Goal: Task Accomplishment & Management: Complete application form

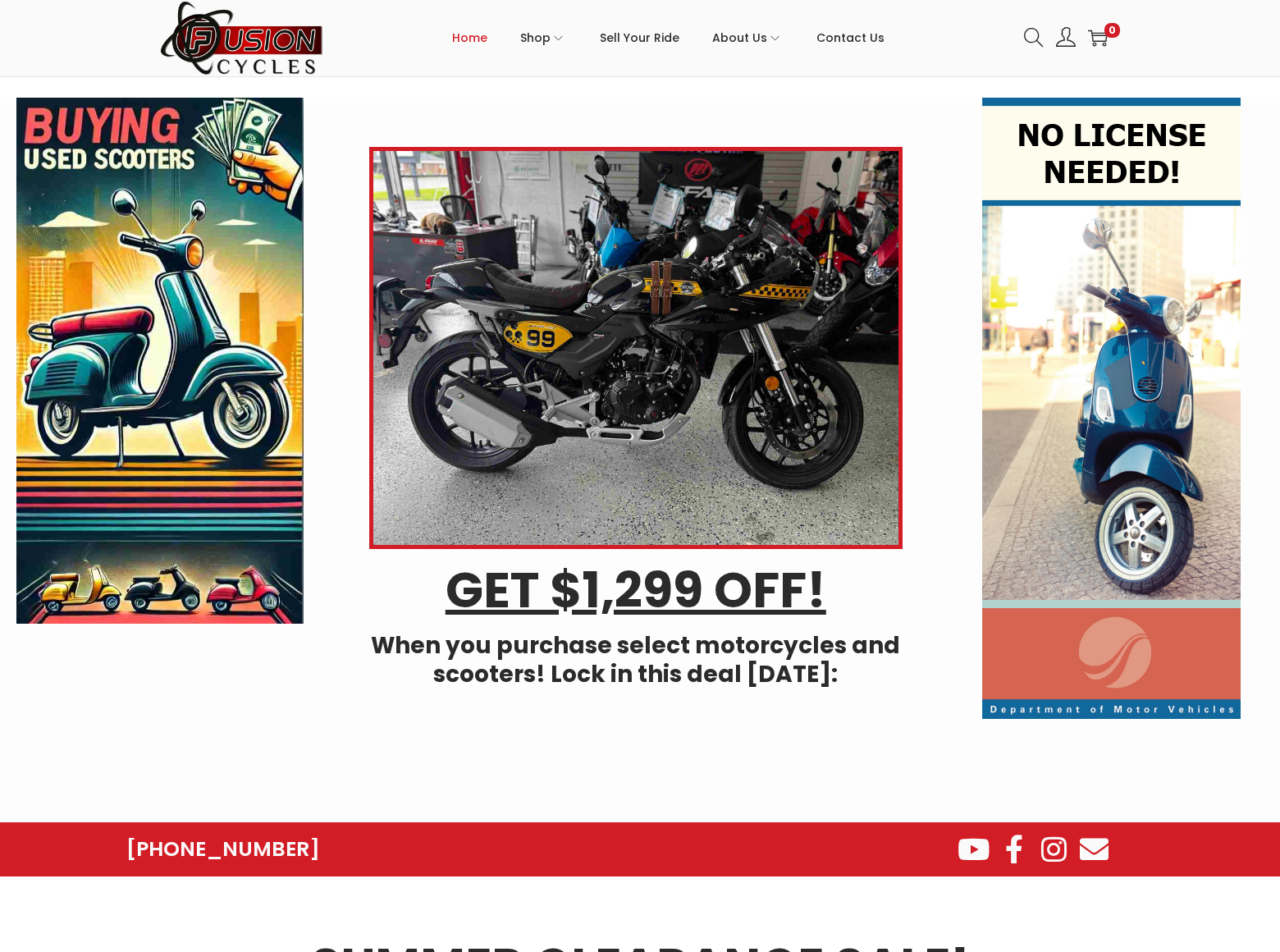
scroll to position [4615, 0]
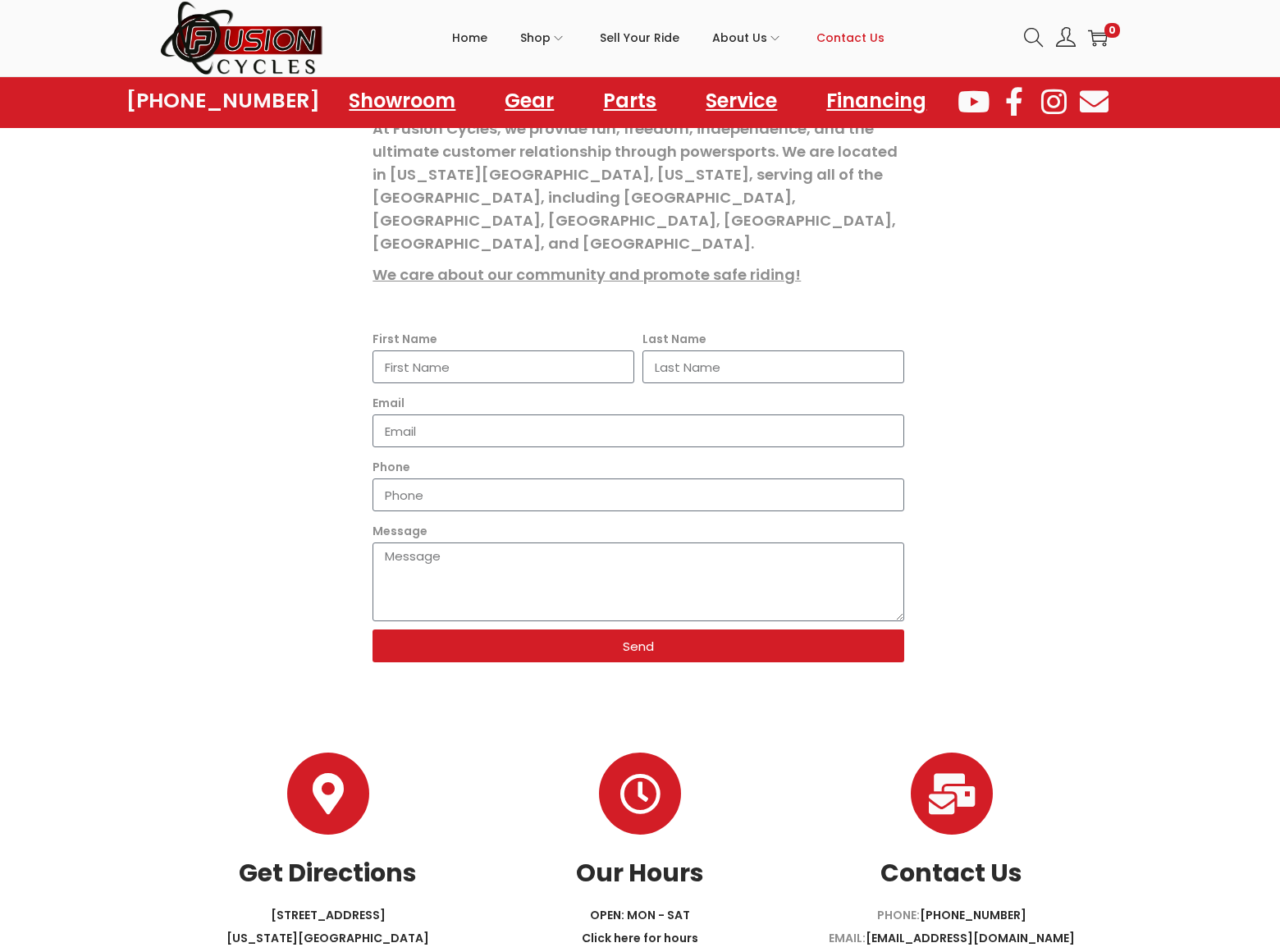
scroll to position [99, 0]
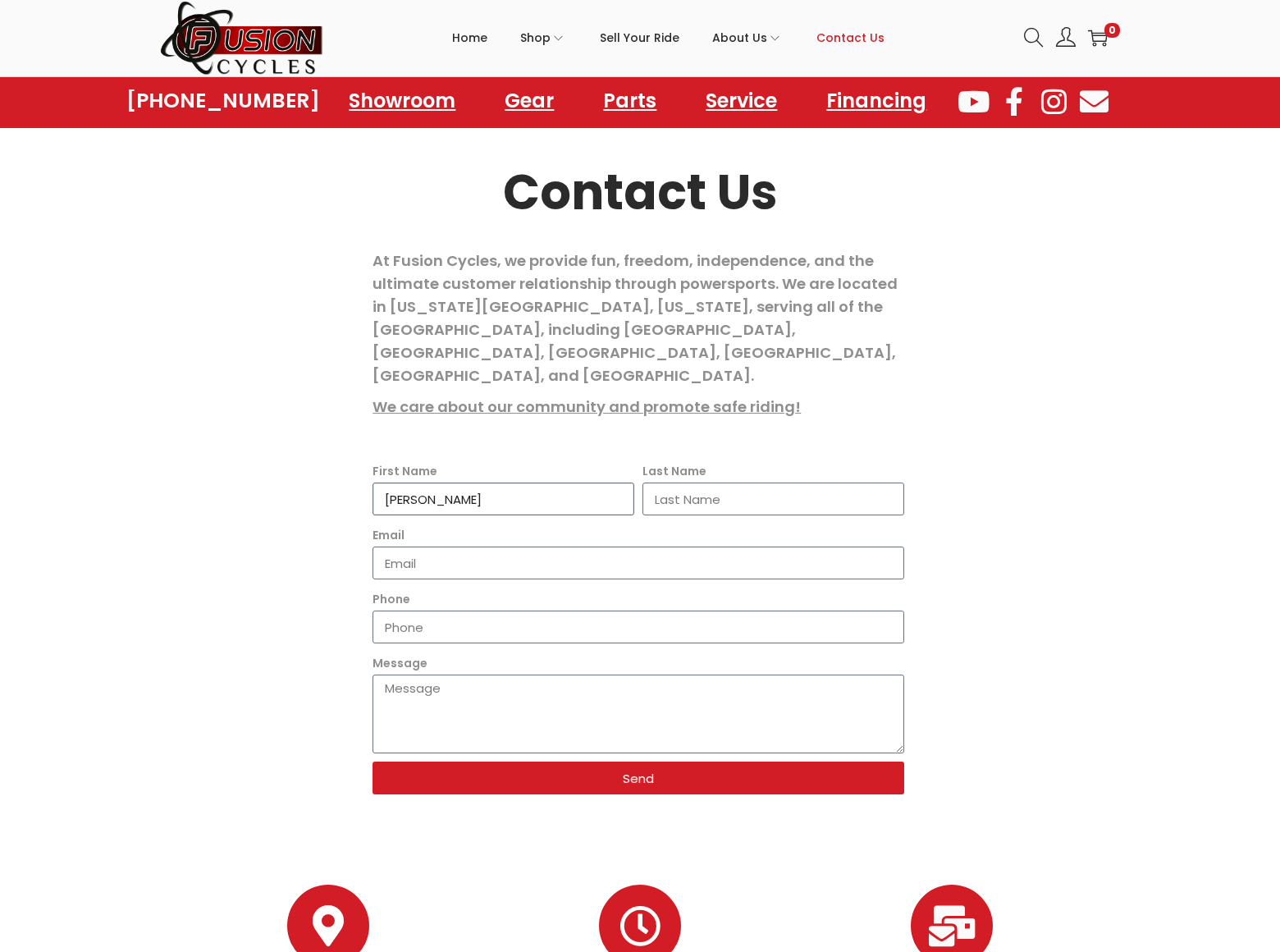
type input "[PERSON_NAME]"
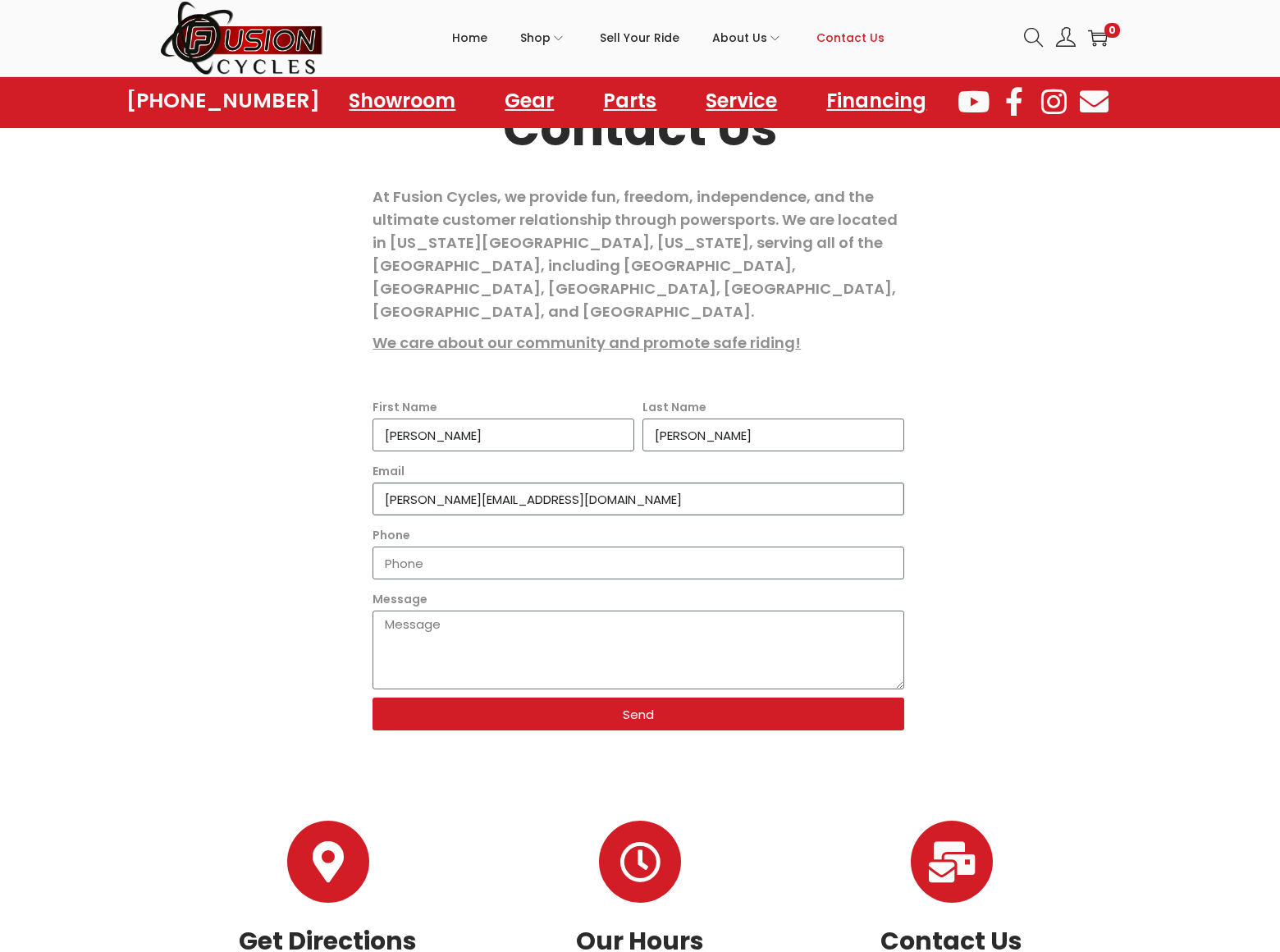
type input "[PERSON_NAME][EMAIL_ADDRESS][DOMAIN_NAME]"
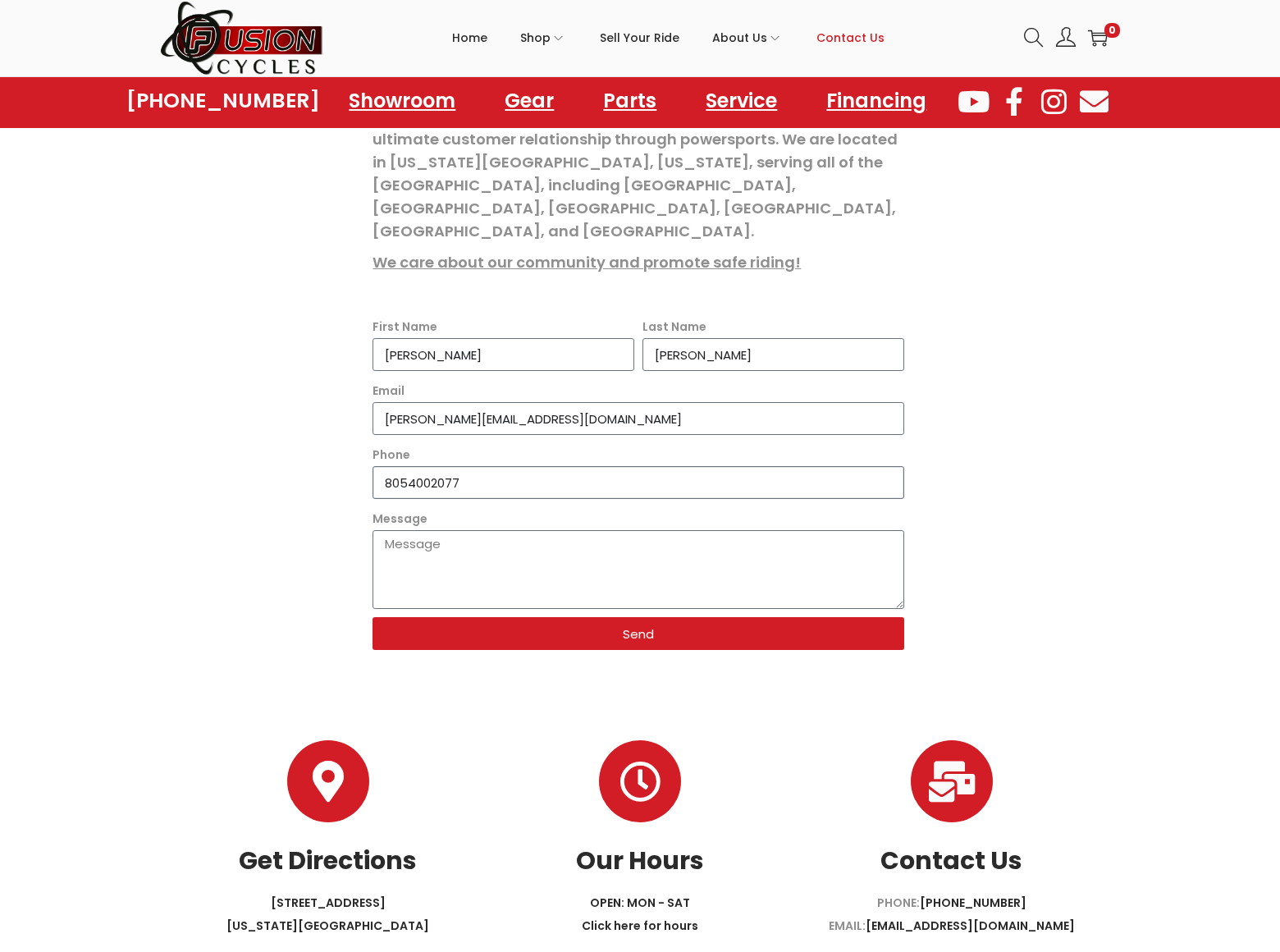
type input "8054002077"
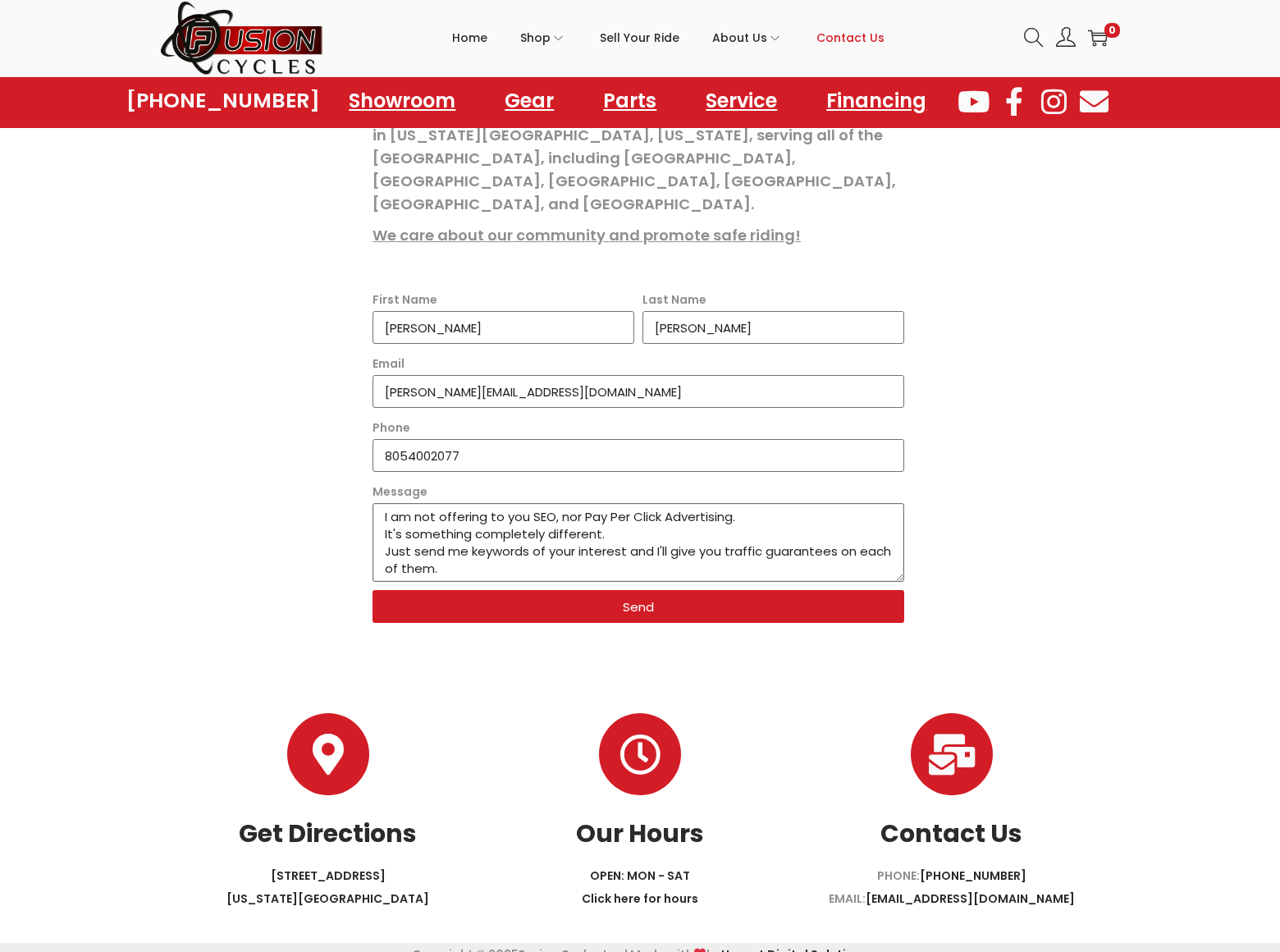
scroll to position [13, 0]
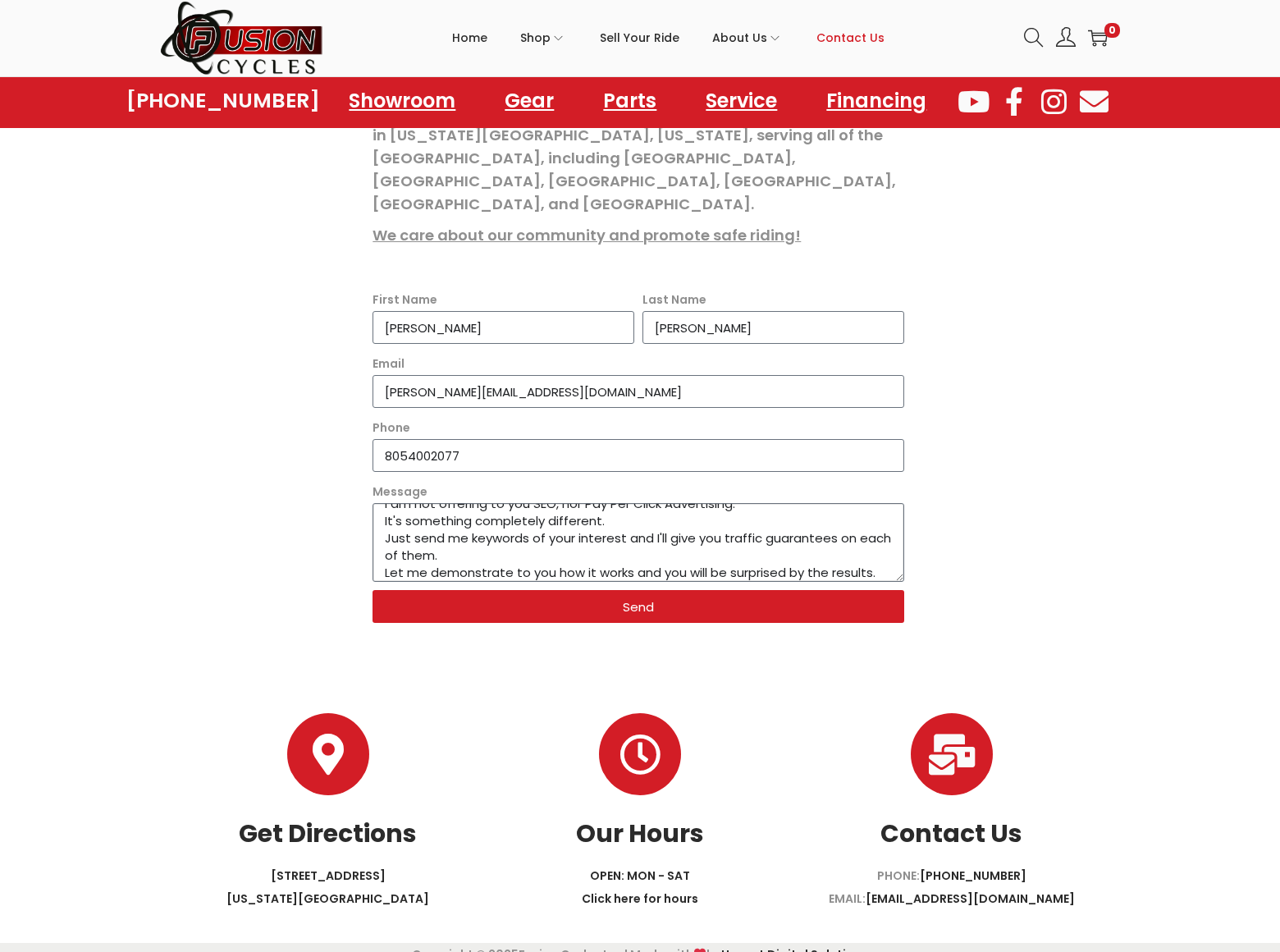
type textarea "I am not offering to you SEO, nor Pay Per Click Advertising. It's something com…"
click at [638, 600] on span "Send" at bounding box center [638, 606] width 31 height 12
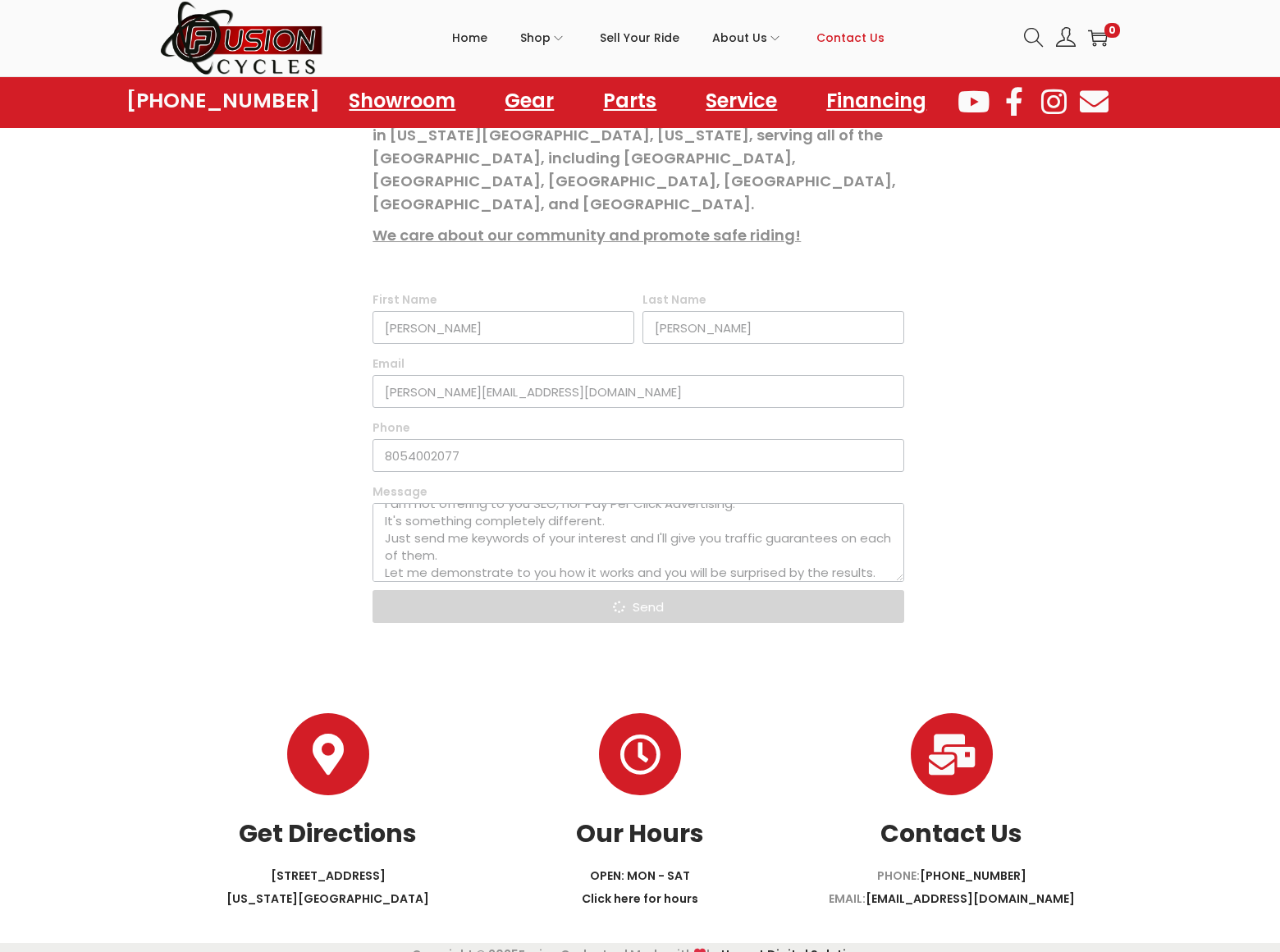
scroll to position [0, 0]
